Goal: Task Accomplishment & Management: Complete application form

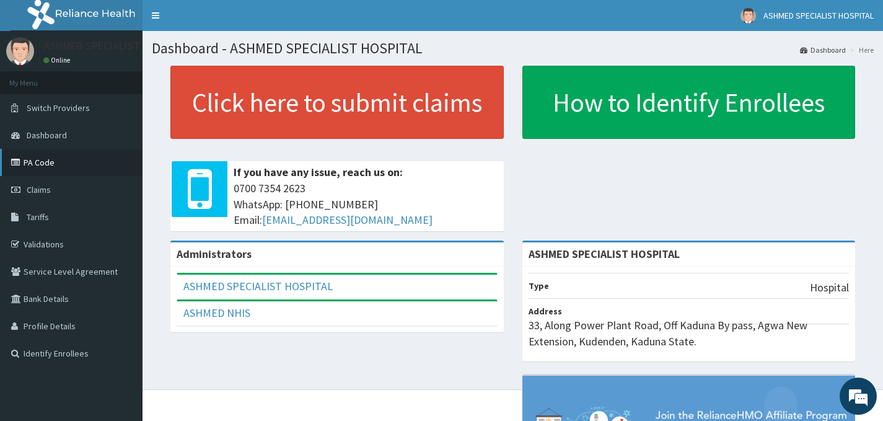
click at [66, 168] on link "PA Code" at bounding box center [71, 162] width 143 height 27
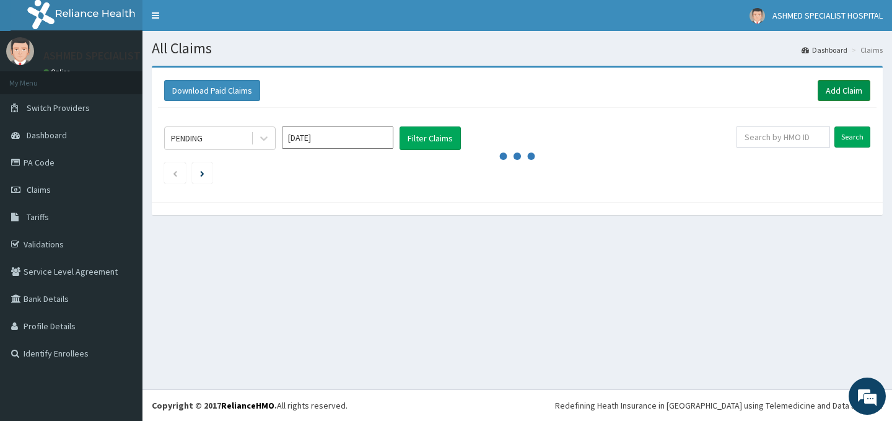
click at [839, 94] on link "Add Claim" at bounding box center [844, 90] width 53 height 21
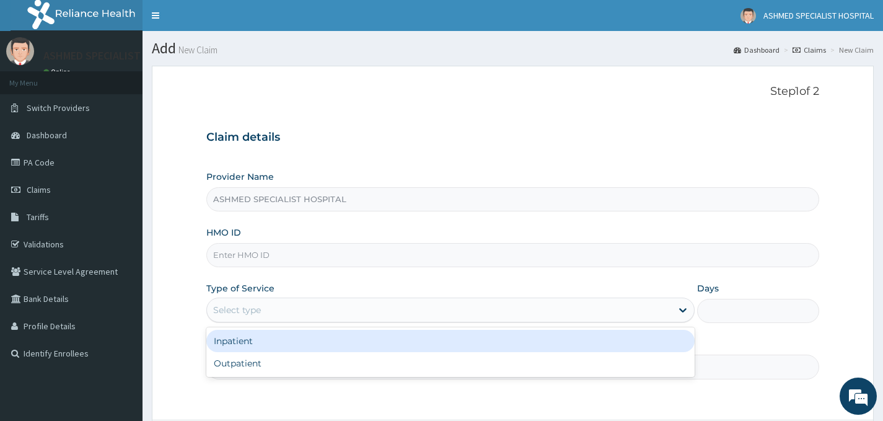
click at [243, 307] on div "Select type" at bounding box center [237, 310] width 48 height 12
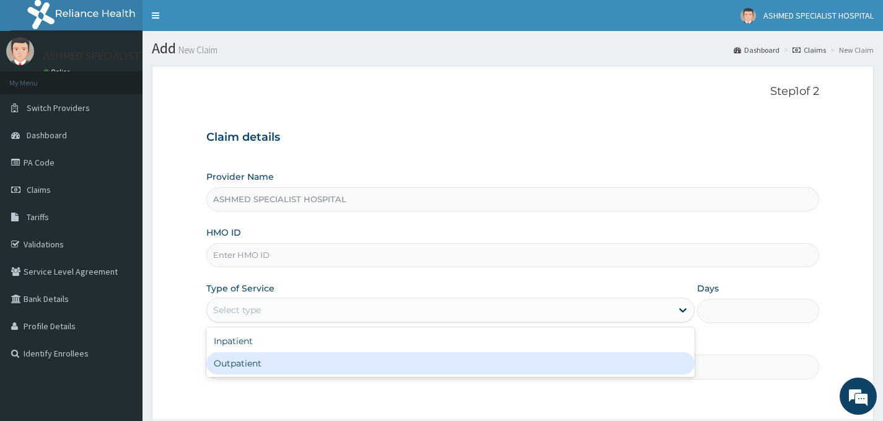
click at [238, 359] on div "Outpatient" at bounding box center [450, 363] width 488 height 22
type input "1"
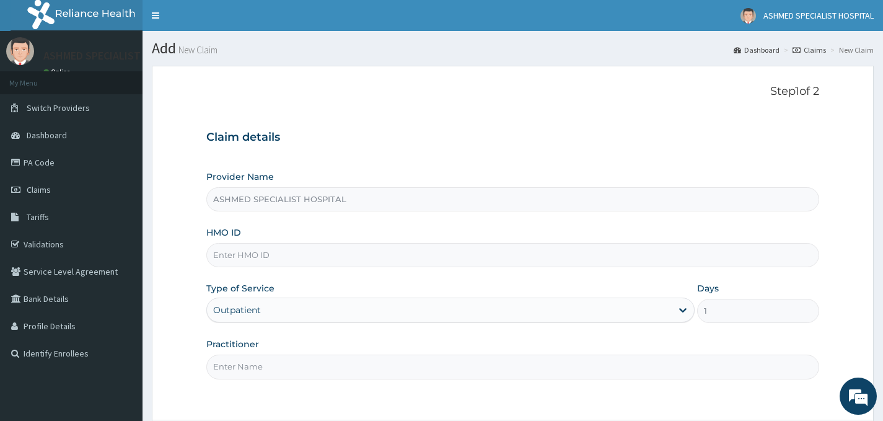
click at [242, 369] on input "Practitioner" at bounding box center [512, 366] width 613 height 24
type input "DR. DAVID"
click at [253, 253] on input "HMO ID" at bounding box center [512, 255] width 613 height 24
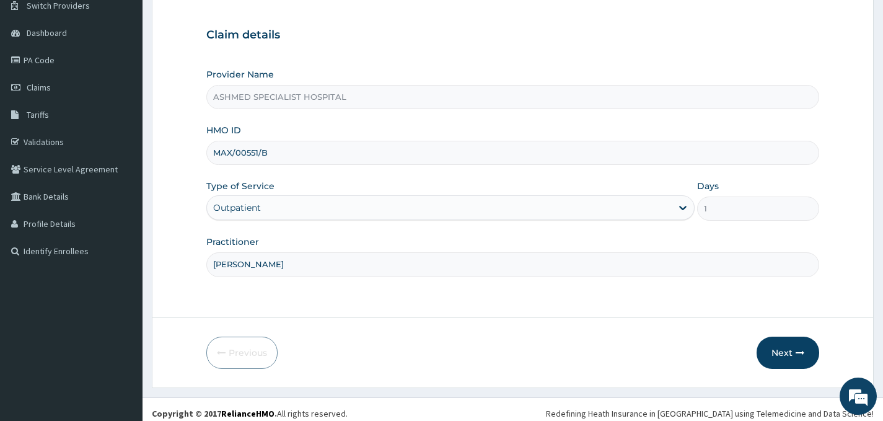
scroll to position [110, 0]
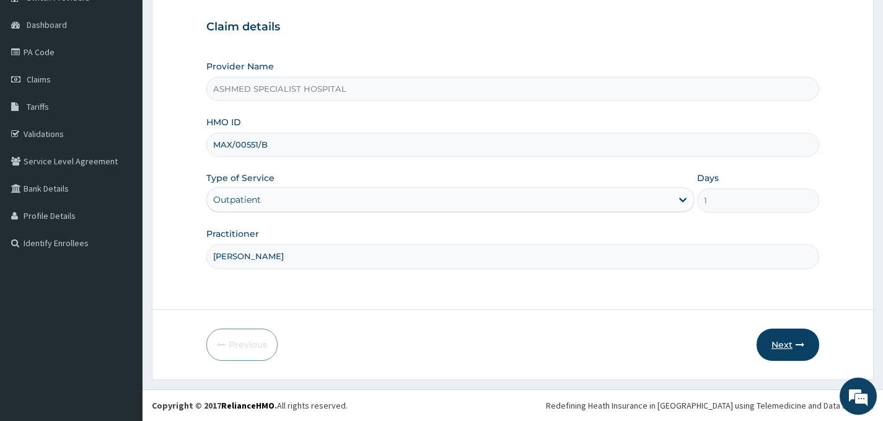
type input "MAX/00551/B"
click at [782, 341] on button "Next" at bounding box center [788, 344] width 63 height 32
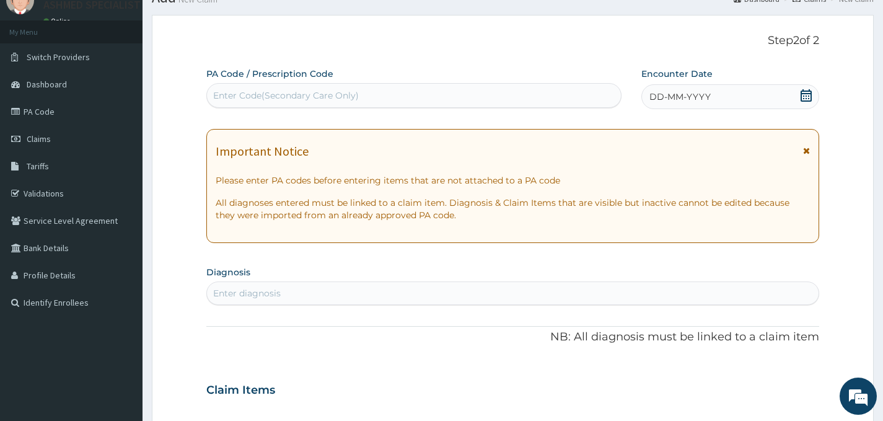
scroll to position [0, 0]
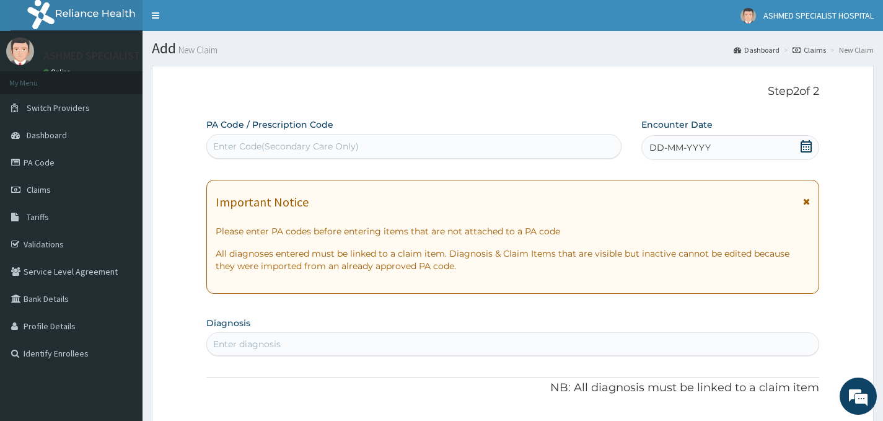
click at [804, 148] on icon at bounding box center [806, 146] width 12 height 12
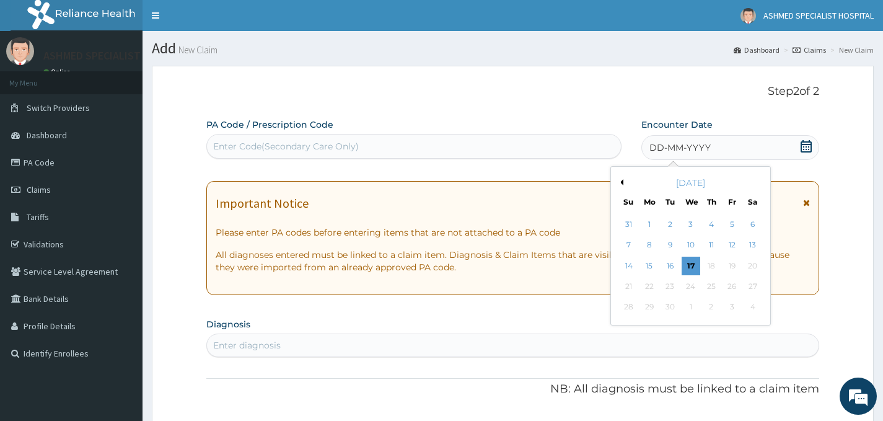
click at [622, 186] on div "September 2025" at bounding box center [690, 183] width 149 height 12
click at [622, 181] on button "Previous Month" at bounding box center [620, 182] width 6 height 6
click at [707, 307] on div "28" at bounding box center [711, 307] width 19 height 19
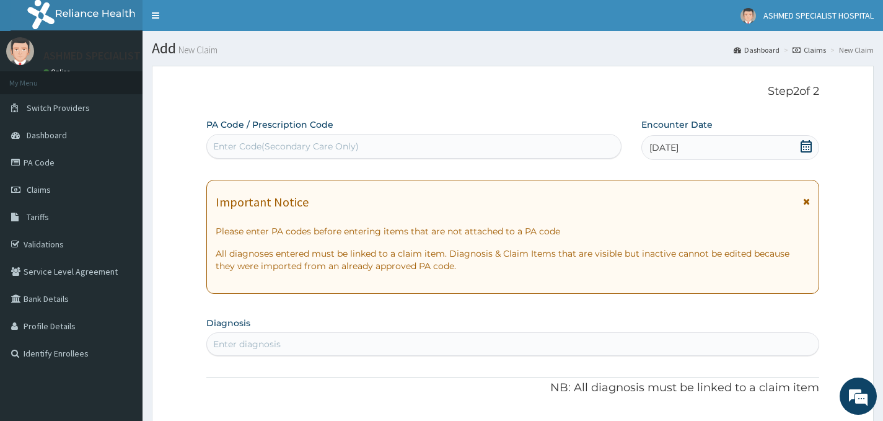
click at [447, 348] on div "Enter diagnosis" at bounding box center [513, 344] width 612 height 20
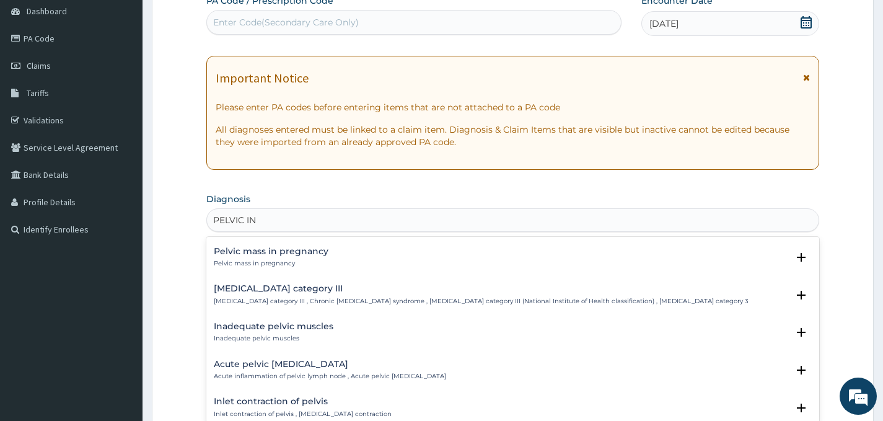
scroll to position [248, 0]
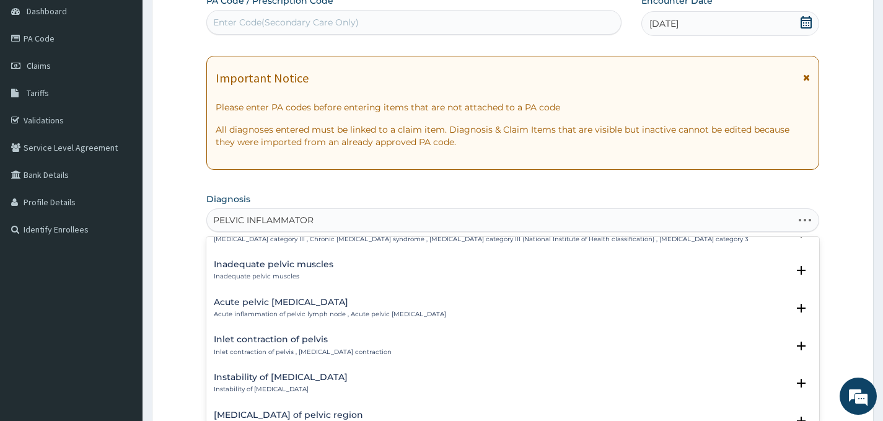
type input "PELVIC INFLAMMATORY"
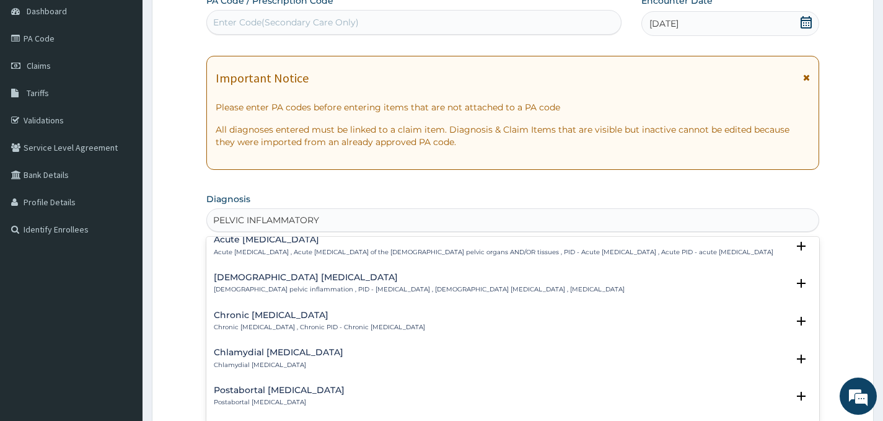
scroll to position [0, 0]
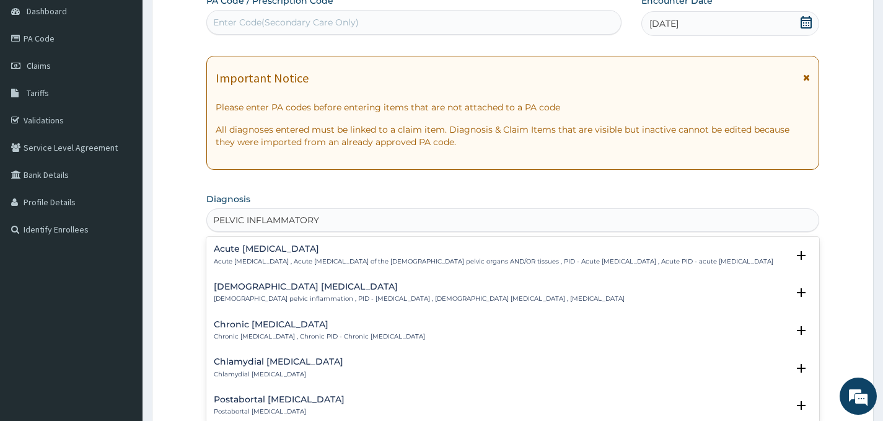
click at [312, 252] on h4 "Acute pelvic inflammatory disease" at bounding box center [494, 248] width 560 height 9
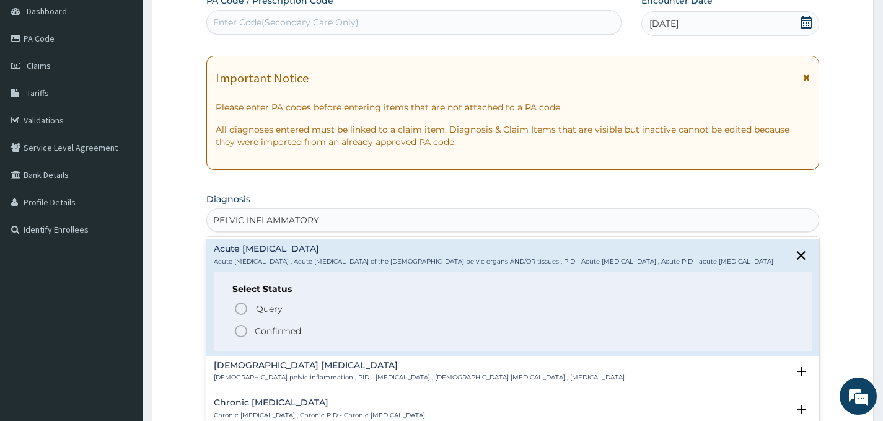
click at [240, 336] on icon "status option filled" at bounding box center [241, 330] width 15 height 15
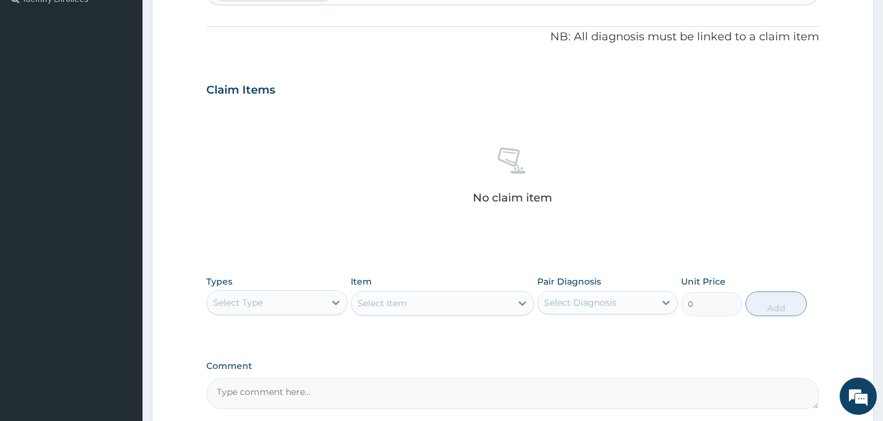
scroll to position [434, 0]
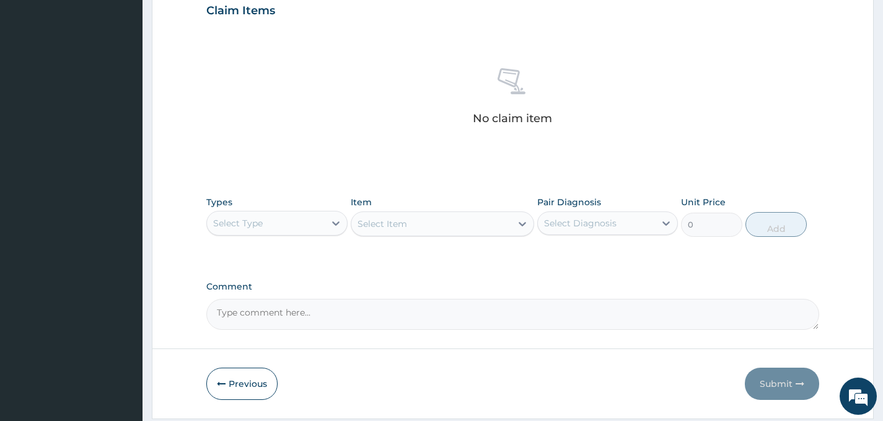
click at [320, 222] on div "Select Type" at bounding box center [265, 223] width 117 height 20
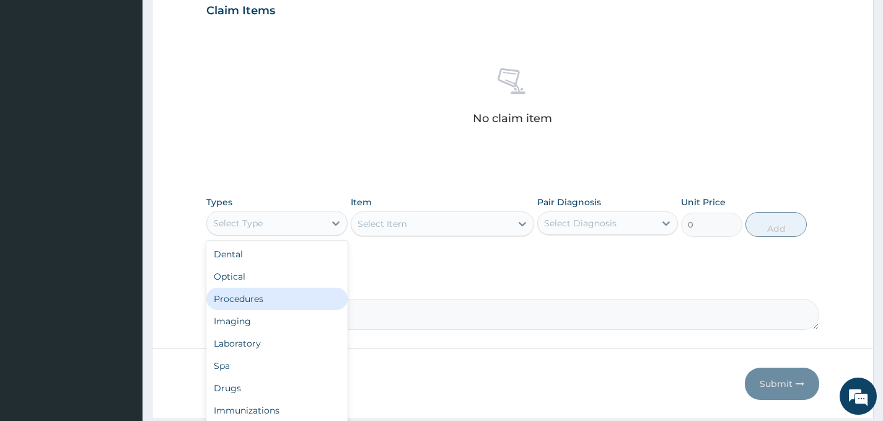
click at [269, 307] on div "Procedures" at bounding box center [276, 299] width 141 height 22
